Goal: Information Seeking & Learning: Learn about a topic

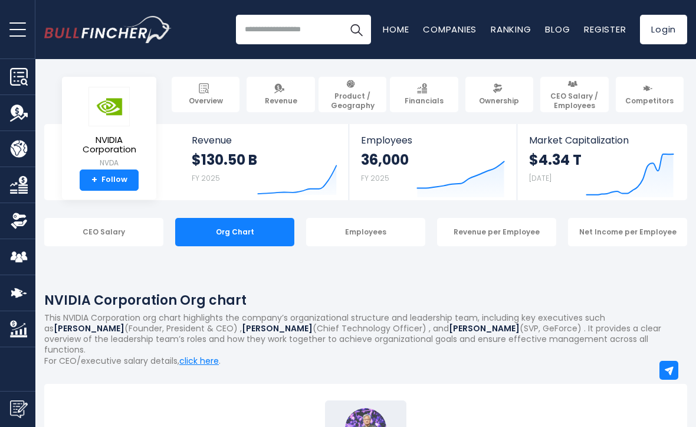
click at [587, 90] on link "CEO Salary / Employees" at bounding box center [575, 94] width 68 height 35
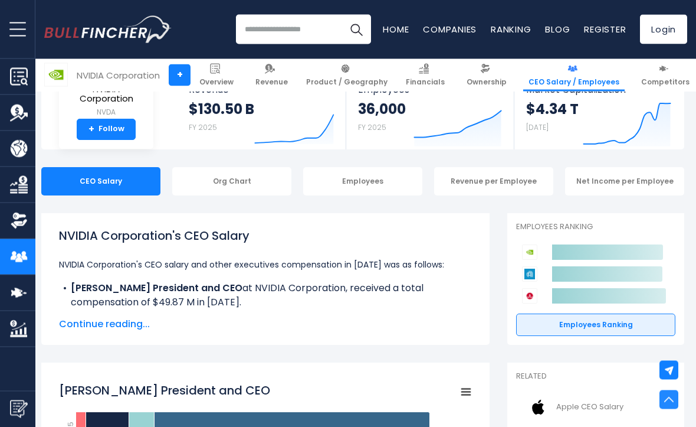
scroll to position [0, 3]
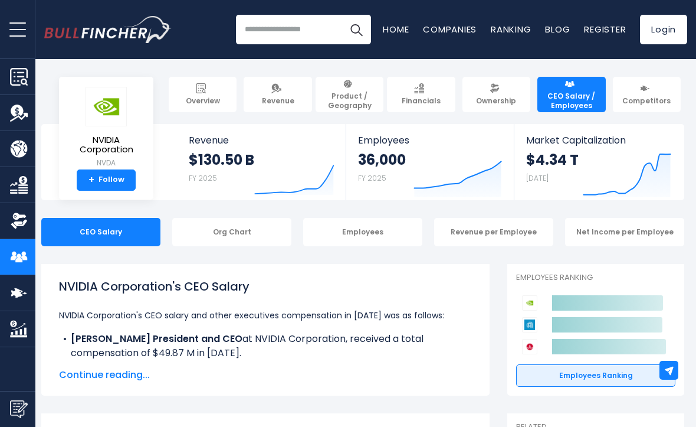
click at [273, 31] on input "search" at bounding box center [303, 30] width 135 height 30
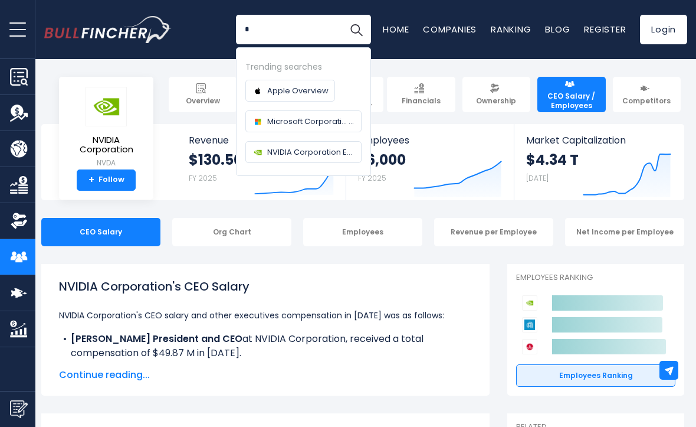
type input "*"
click at [378, 145] on span "Employees" at bounding box center [430, 140] width 145 height 11
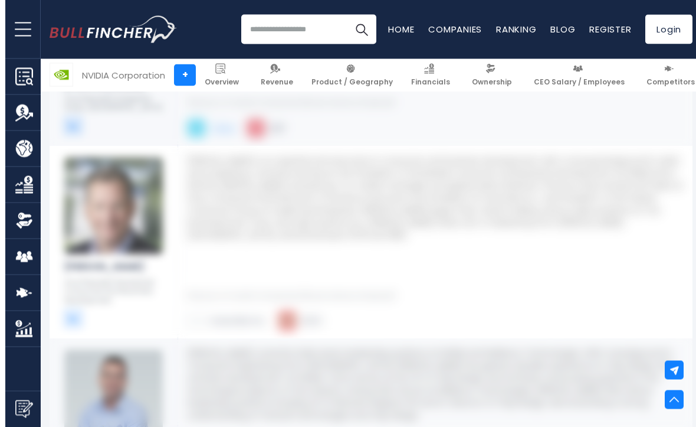
scroll to position [3930, 0]
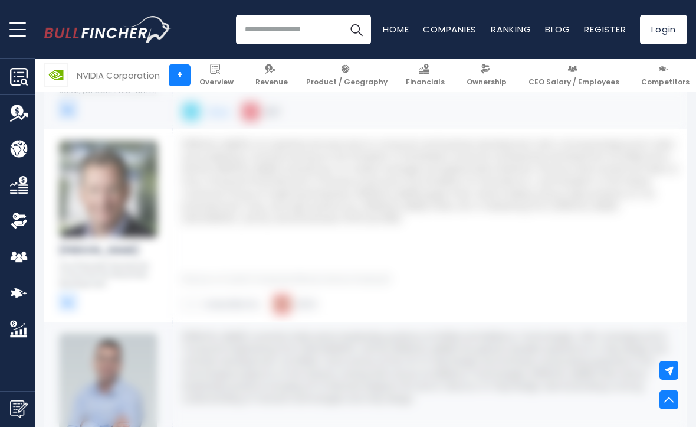
click at [155, 156] on img at bounding box center [108, 188] width 99 height 97
click at [127, 181] on img at bounding box center [108, 188] width 99 height 97
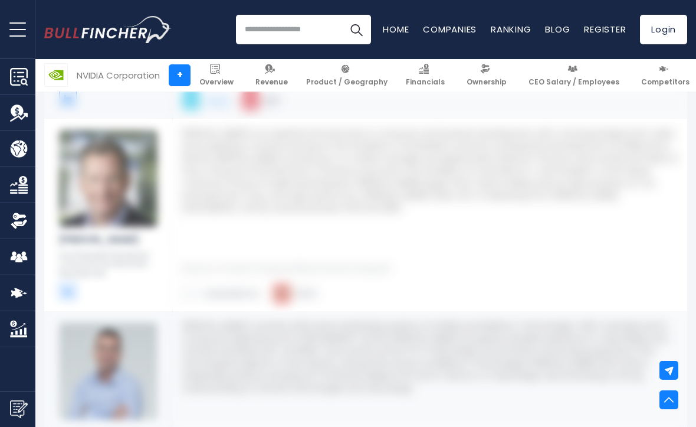
scroll to position [3994, 0]
